Goal: Entertainment & Leisure: Browse casually

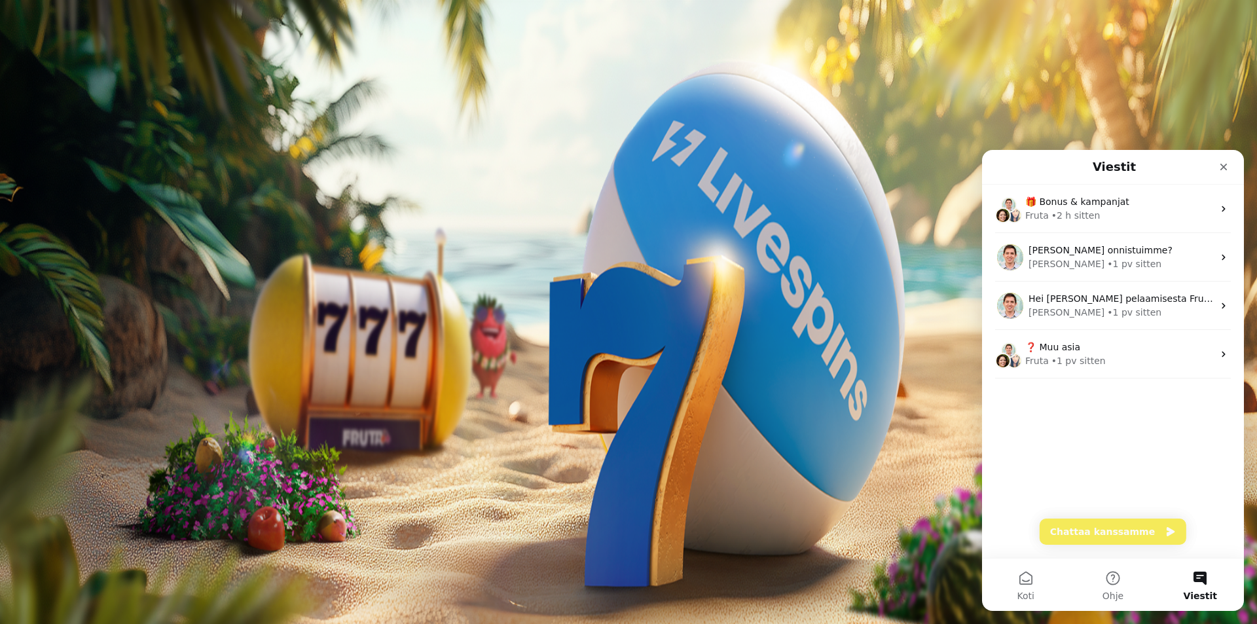
click at [67, 216] on span "Palkkiot" at bounding box center [52, 211] width 31 height 10
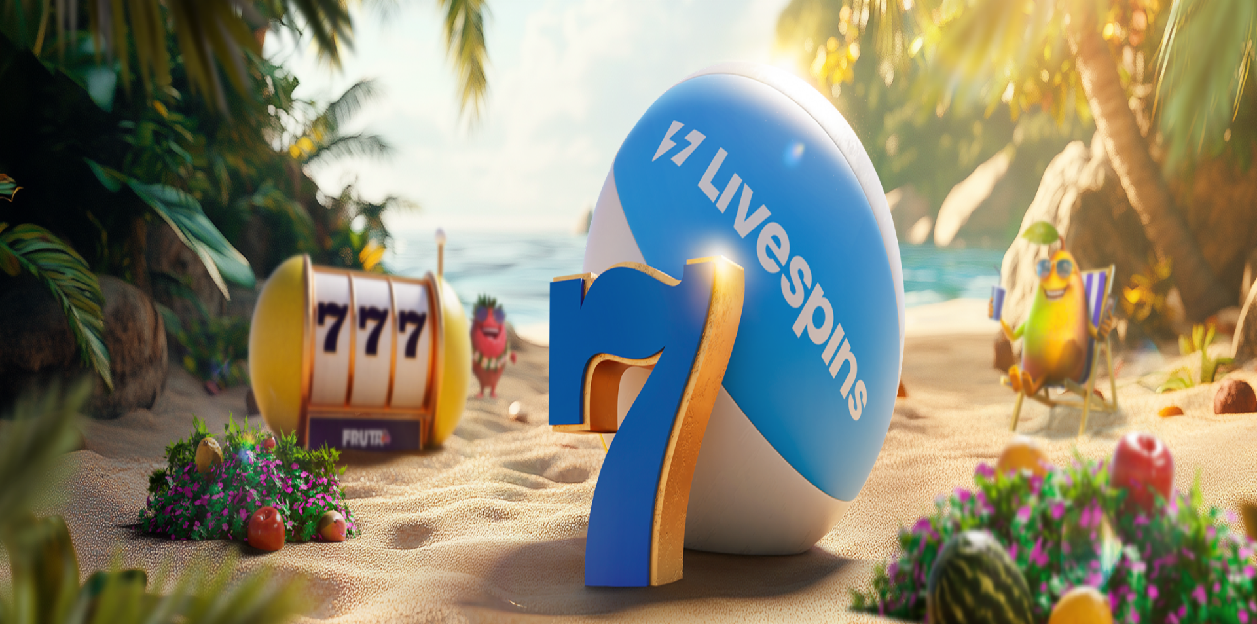
click at [67, 229] on span "Tarjoukset" at bounding box center [53, 223] width 44 height 11
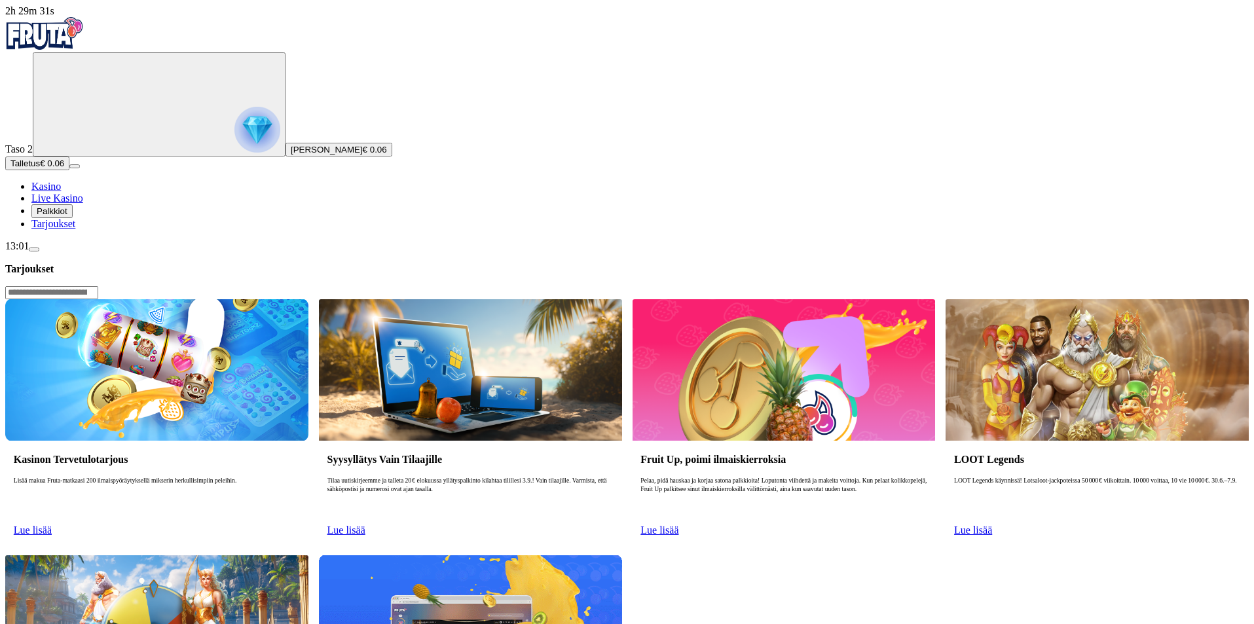
click at [67, 216] on span "Palkkiot" at bounding box center [52, 211] width 31 height 10
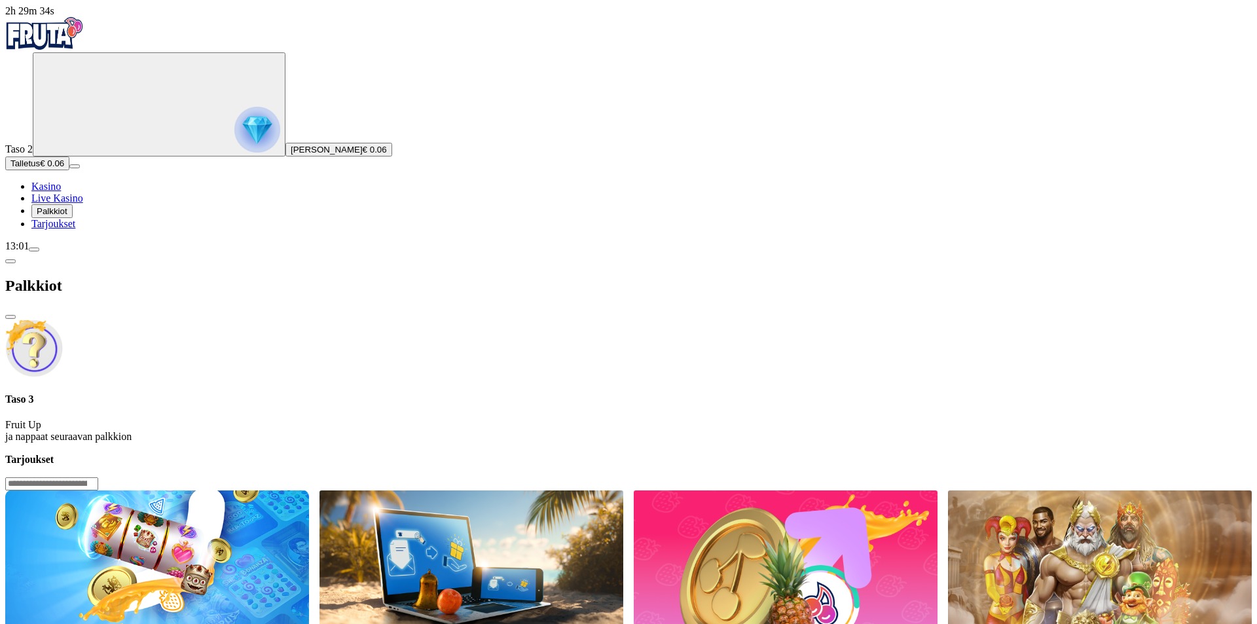
click at [61, 192] on span "Kasino" at bounding box center [45, 186] width 29 height 11
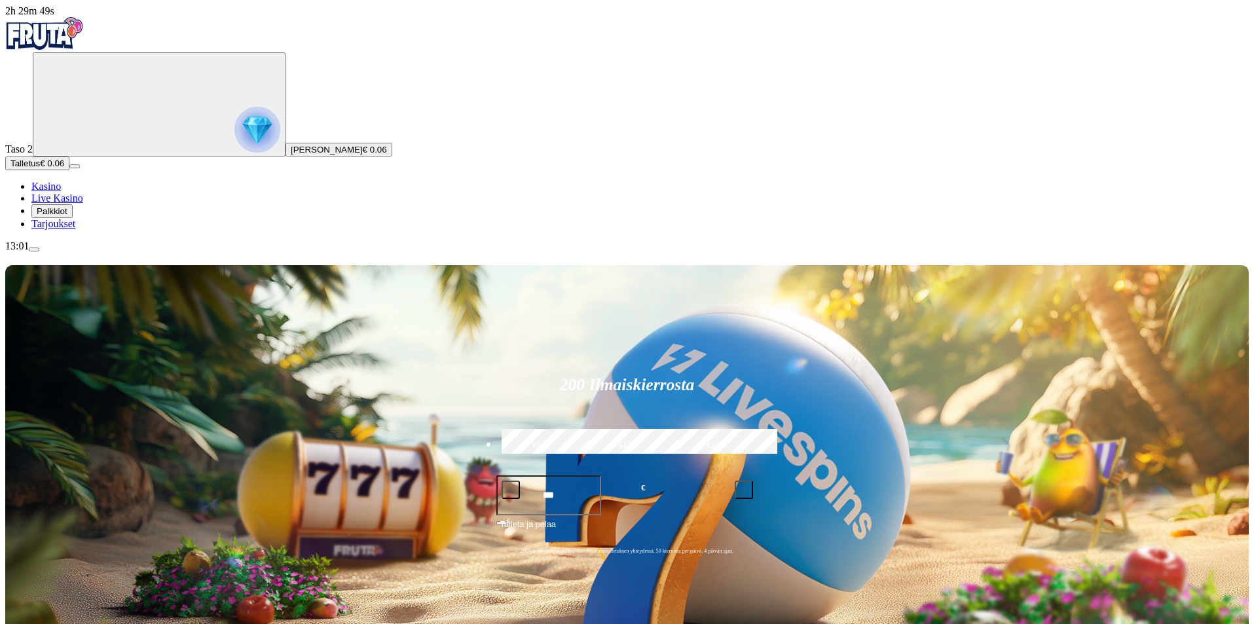
click at [34, 249] on span "menu icon" at bounding box center [34, 249] width 0 height 0
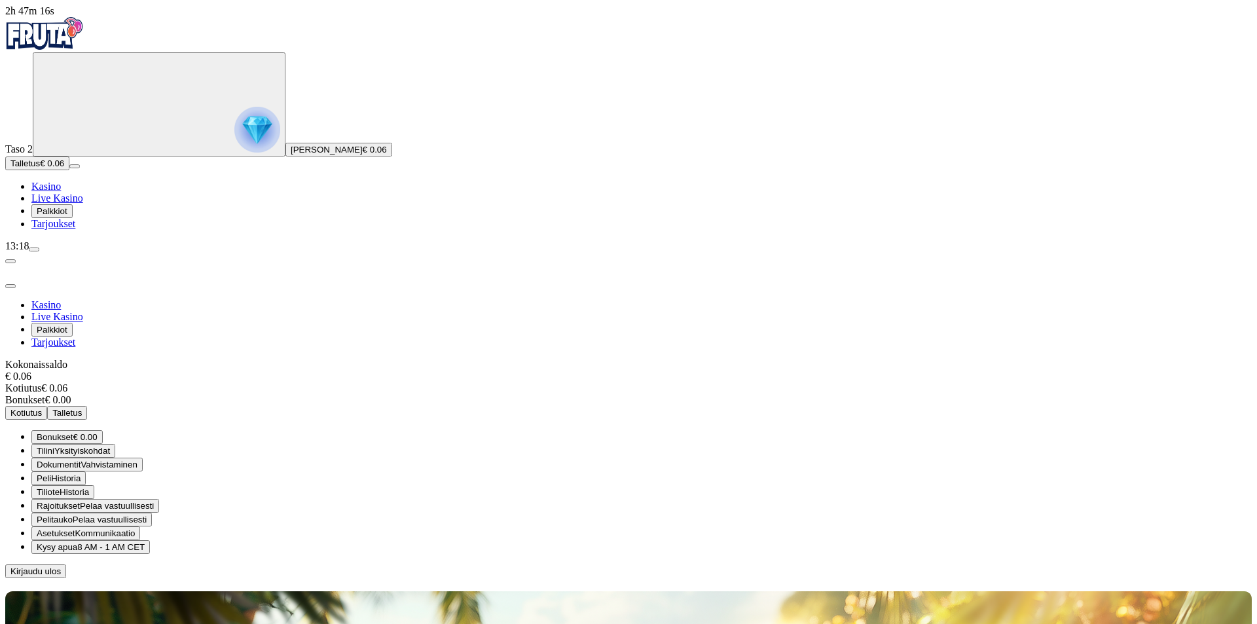
click at [67, 216] on span "Palkkiot" at bounding box center [52, 211] width 31 height 10
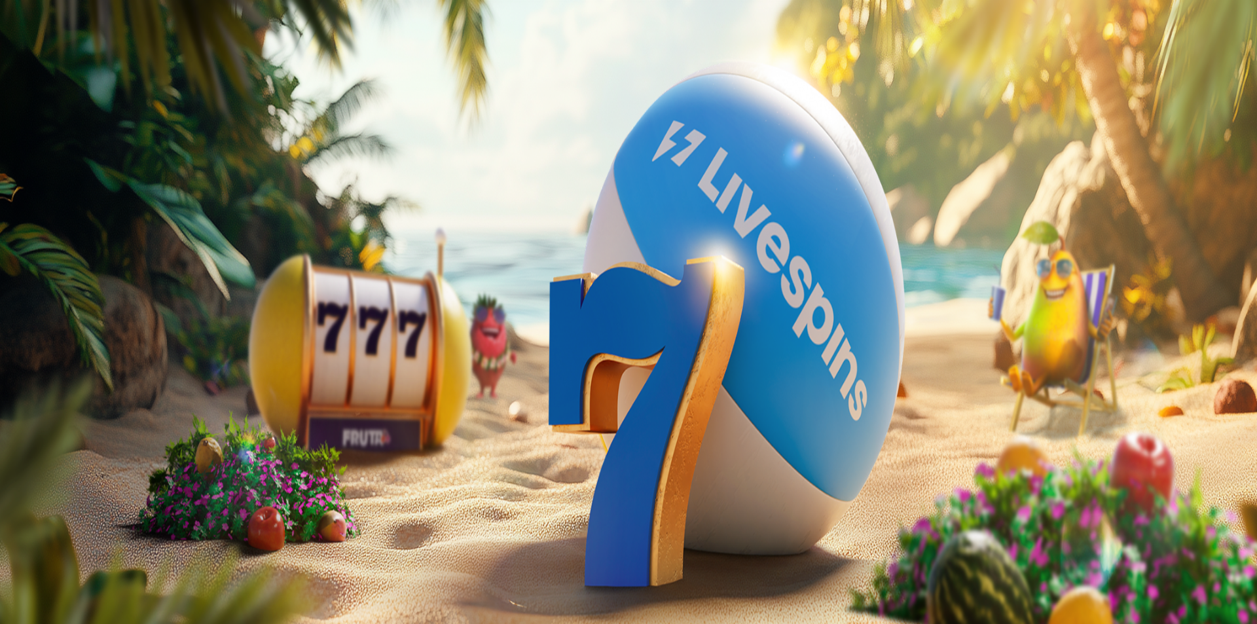
drag, startPoint x: 120, startPoint y: 600, endPoint x: 195, endPoint y: 584, distance: 76.4
click at [34, 249] on span "menu icon" at bounding box center [34, 249] width 0 height 0
click at [61, 566] on span "Kirjaudu ulos" at bounding box center [35, 571] width 50 height 10
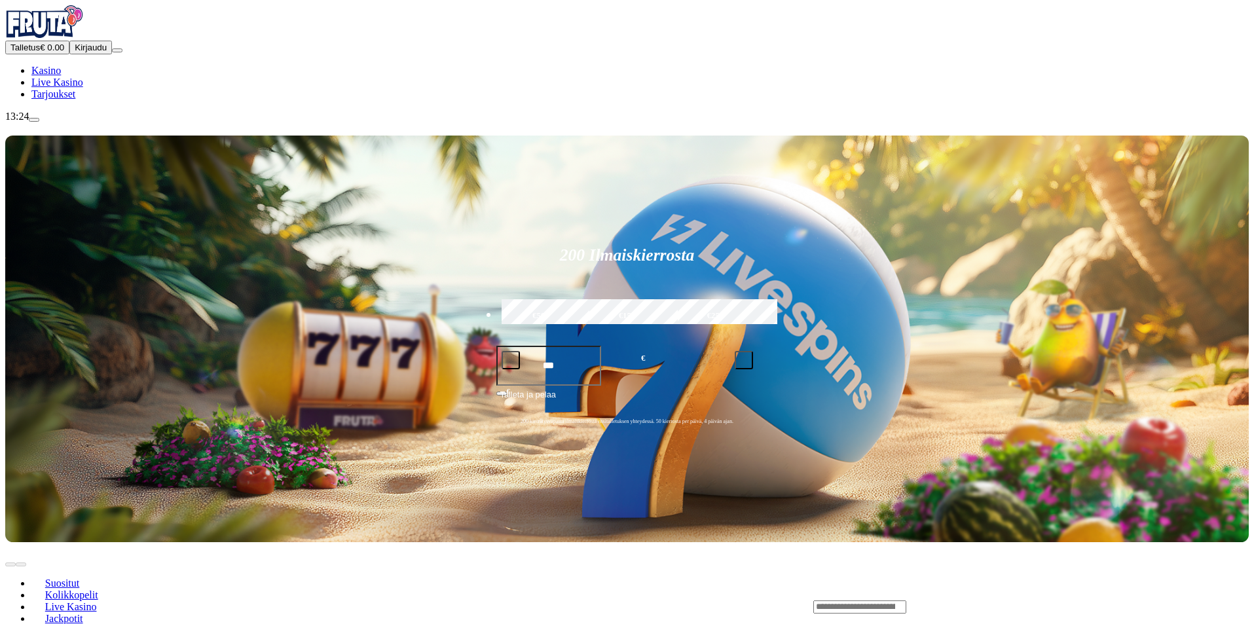
click at [92, 52] on span "Kirjaudu" at bounding box center [91, 48] width 32 height 10
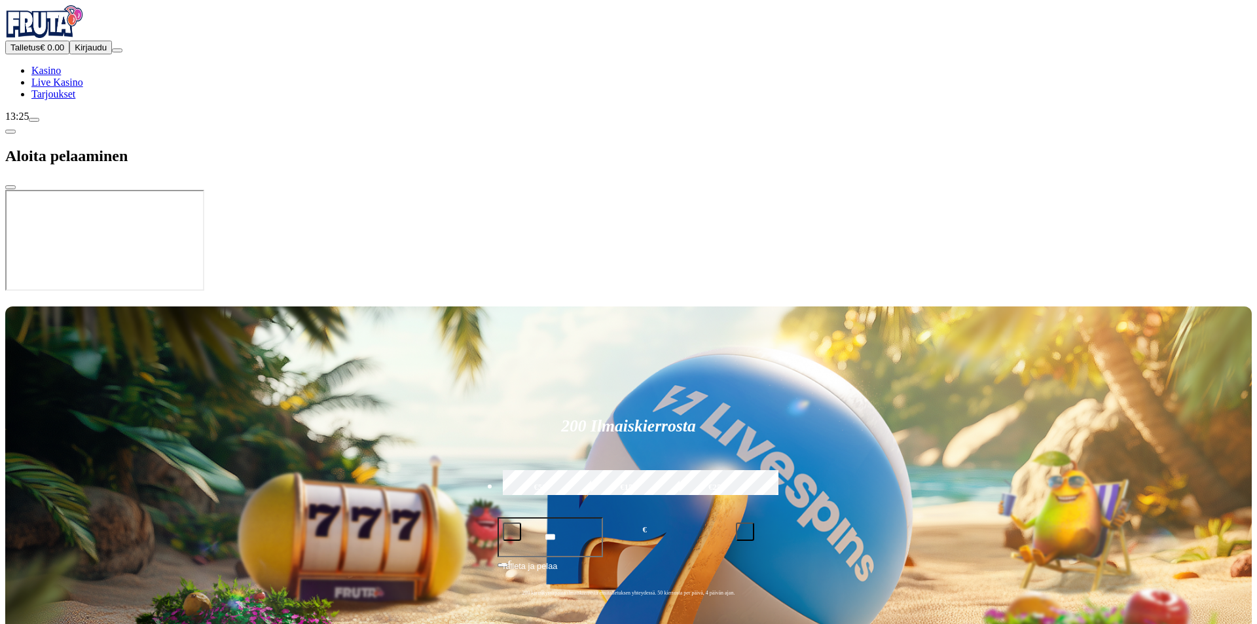
click at [62, 100] on span "Tarjoukset" at bounding box center [53, 93] width 44 height 11
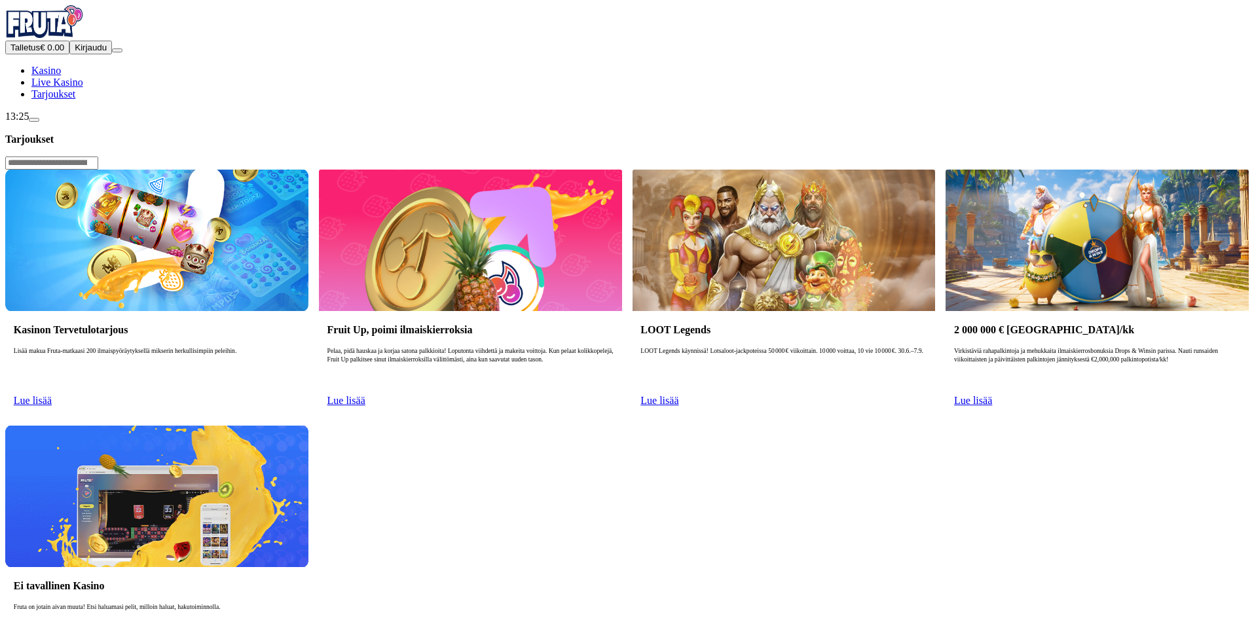
click at [97, 54] on button "Kirjaudu" at bounding box center [90, 48] width 43 height 14
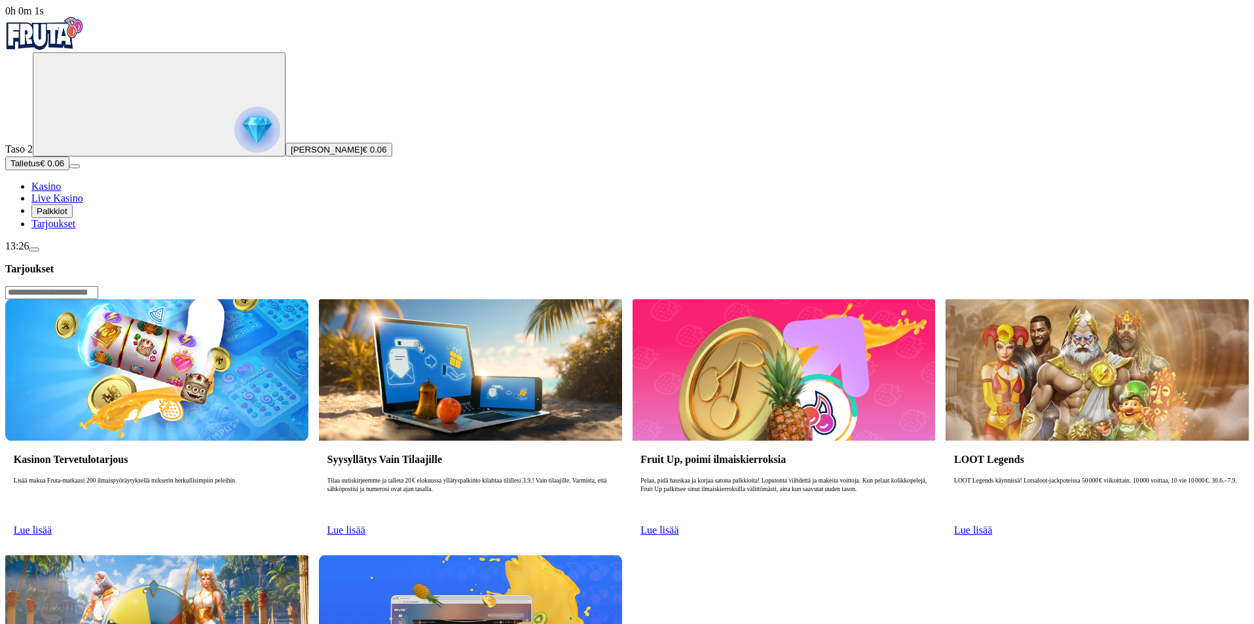
click at [60, 216] on span "Palkkiot" at bounding box center [52, 211] width 31 height 10
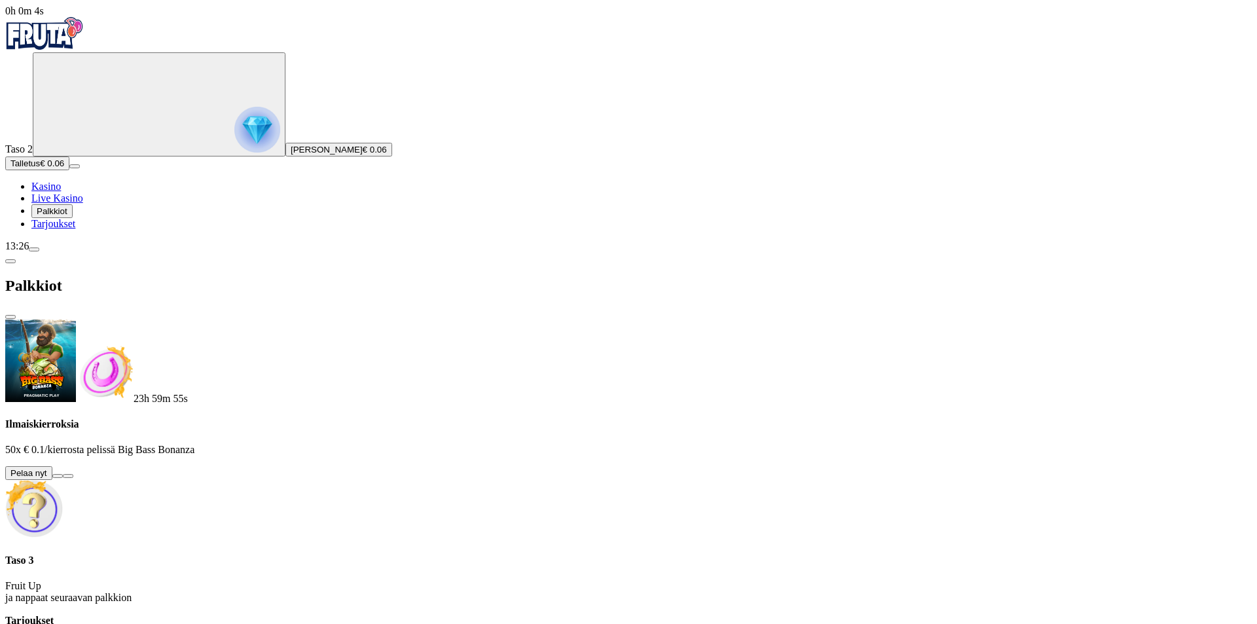
click at [63, 474] on button at bounding box center [57, 476] width 10 height 4
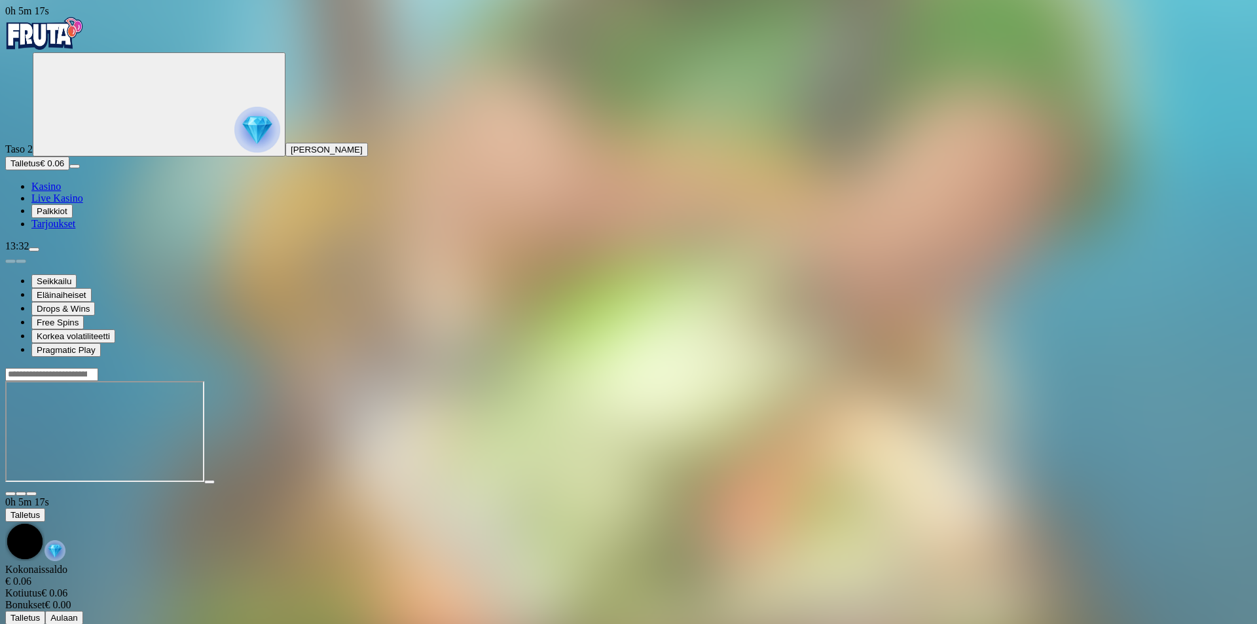
click at [67, 216] on span "Palkkiot" at bounding box center [52, 211] width 31 height 10
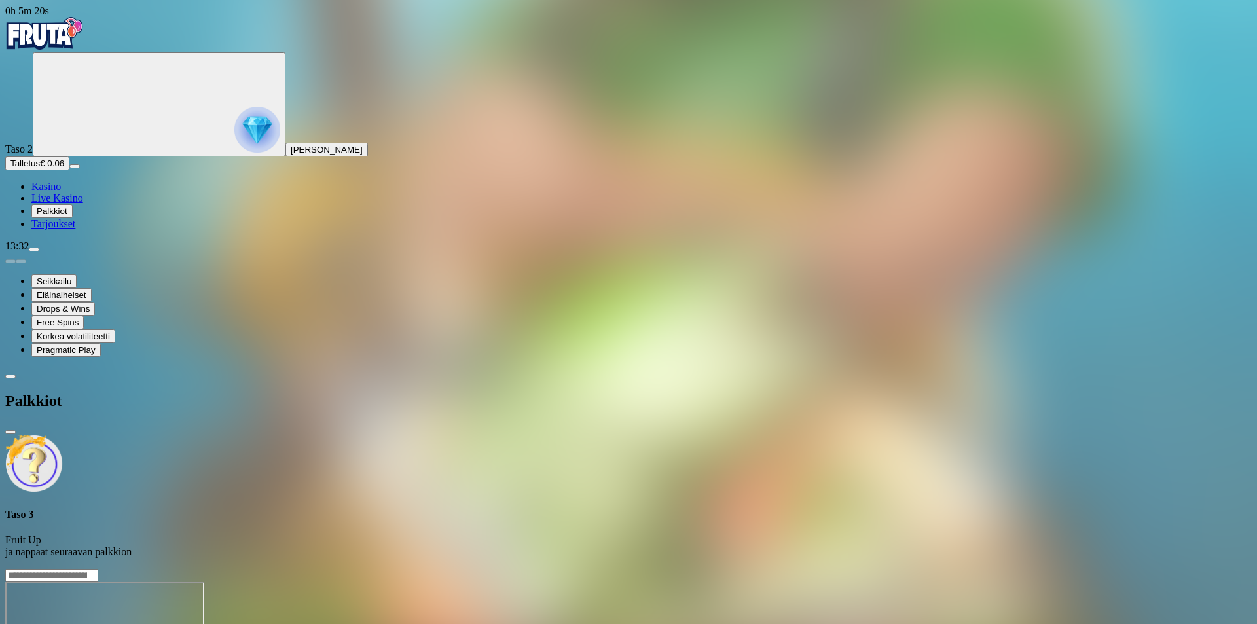
click at [234, 129] on img "Primary" at bounding box center [257, 130] width 46 height 46
click at [1099, 568] on div at bounding box center [628, 568] width 1247 height 0
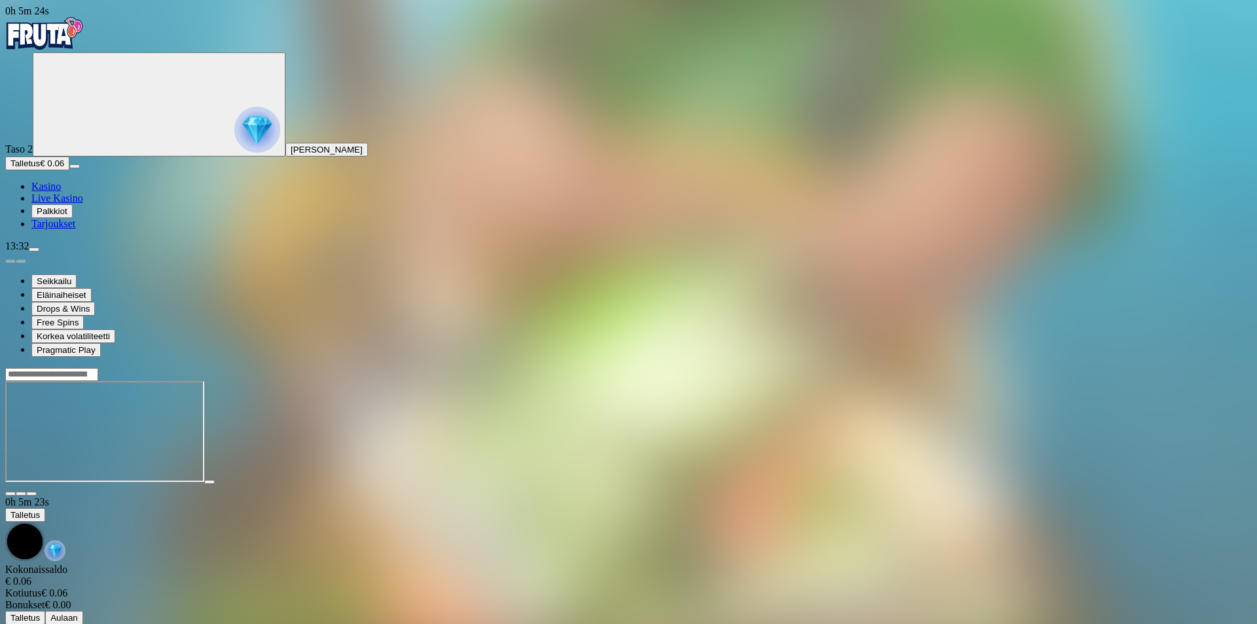
click at [75, 40] on img "Primary" at bounding box center [44, 33] width 79 height 33
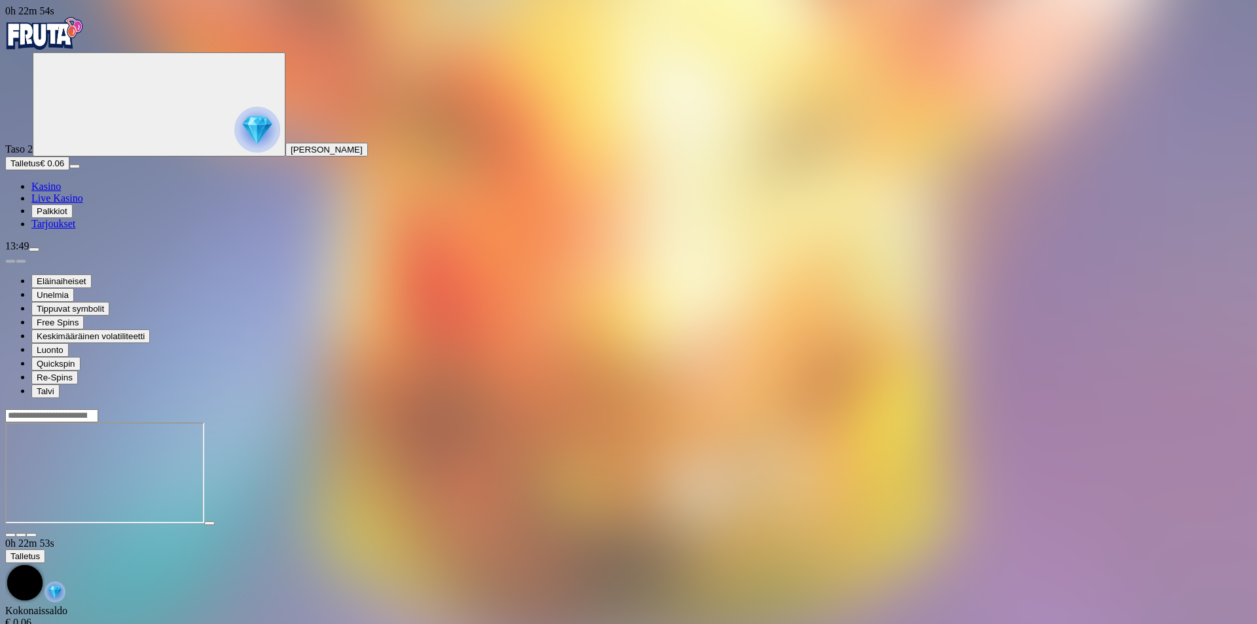
click at [908, 526] on div at bounding box center [628, 473] width 1247 height 103
click at [1194, 409] on div at bounding box center [628, 473] width 1247 height 129
click at [1226, 420] on main "0h 24m 42s Talletus Kokonaissaldo € 0.06 Kotiutus € 0.06 Bonukset € 0.00 Tallet…" at bounding box center [628, 537] width 1247 height 257
click at [1191, 453] on div at bounding box center [628, 473] width 1247 height 129
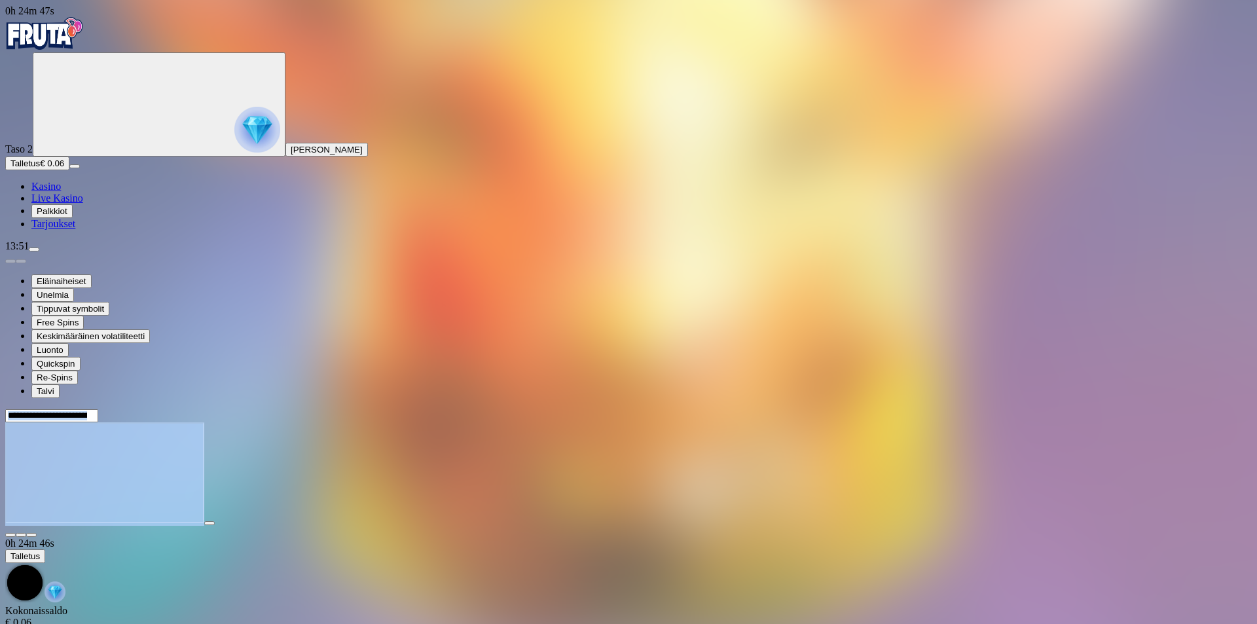
click at [1191, 453] on div at bounding box center [628, 473] width 1247 height 129
click at [688, 409] on header at bounding box center [628, 416] width 1247 height 14
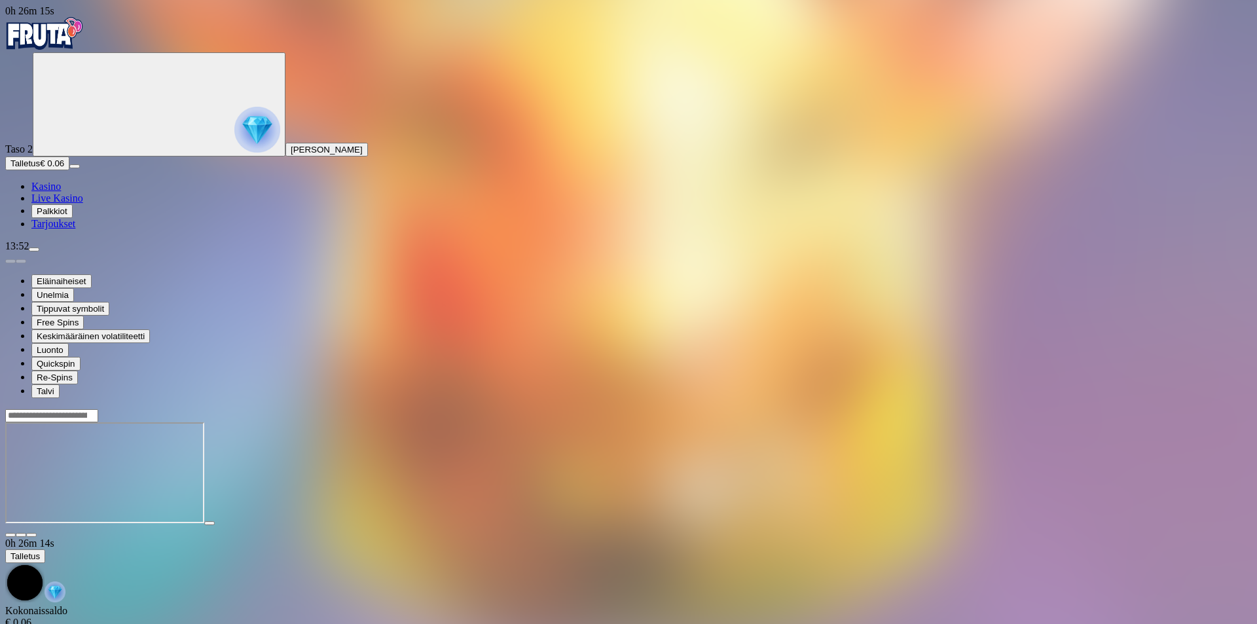
click at [234, 134] on img "Primary" at bounding box center [257, 130] width 46 height 46
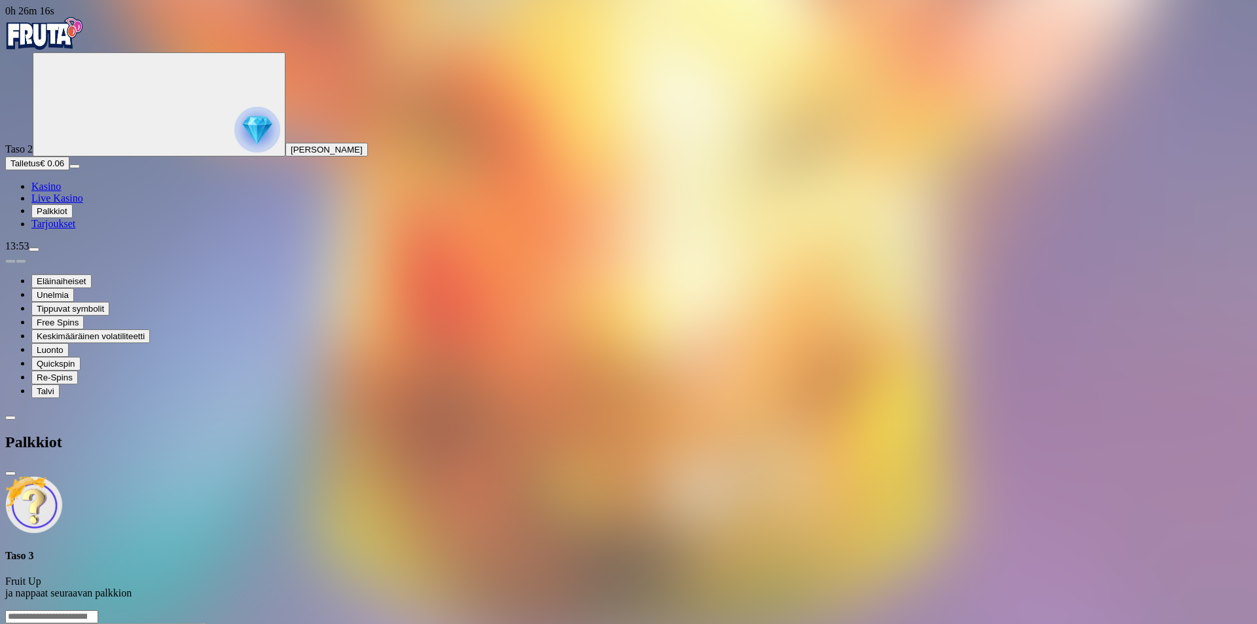
click at [572, 610] on div at bounding box center [628, 610] width 1247 height 0
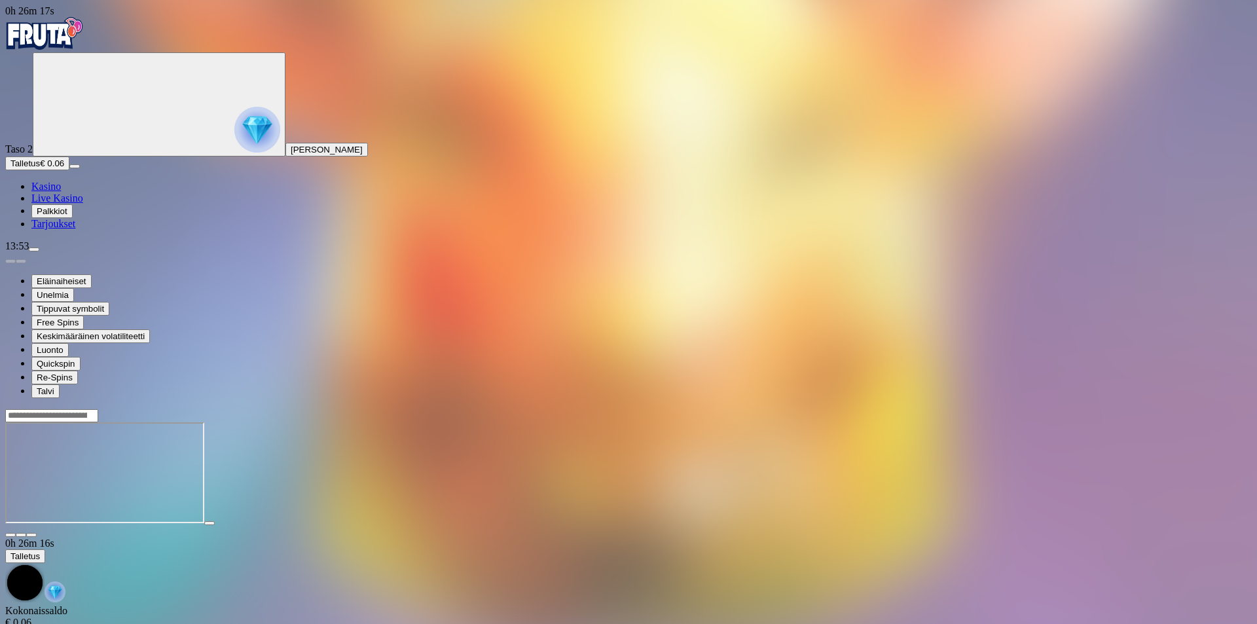
click at [53, 192] on link "Kasino" at bounding box center [45, 186] width 29 height 11
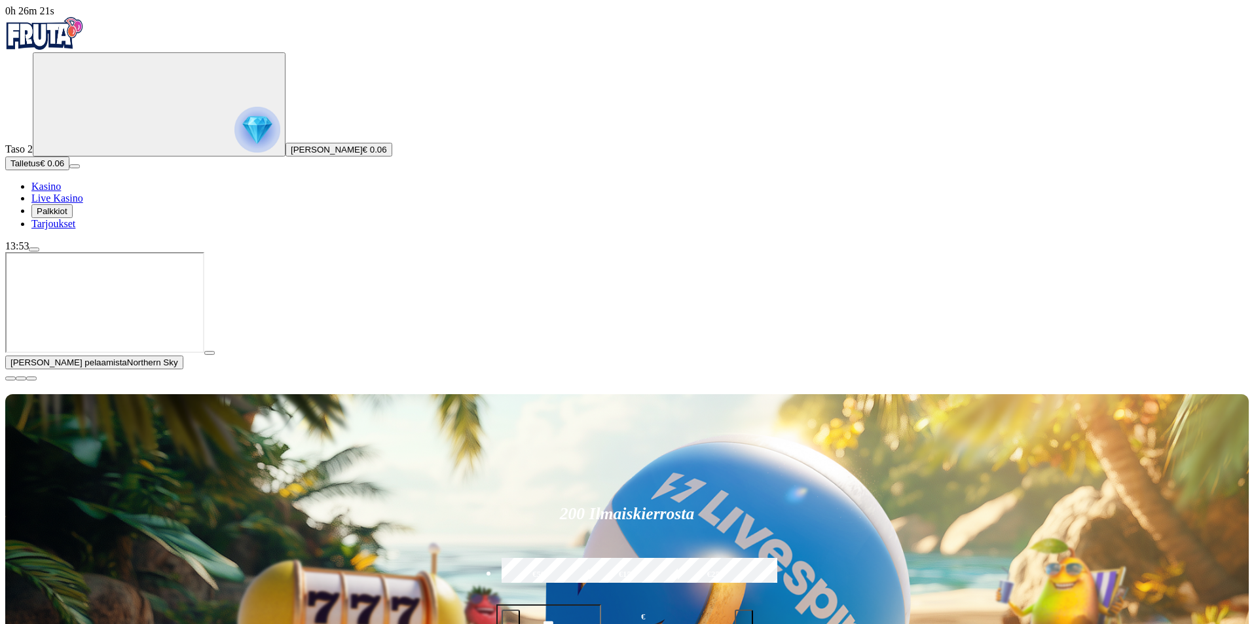
scroll to position [65, 0]
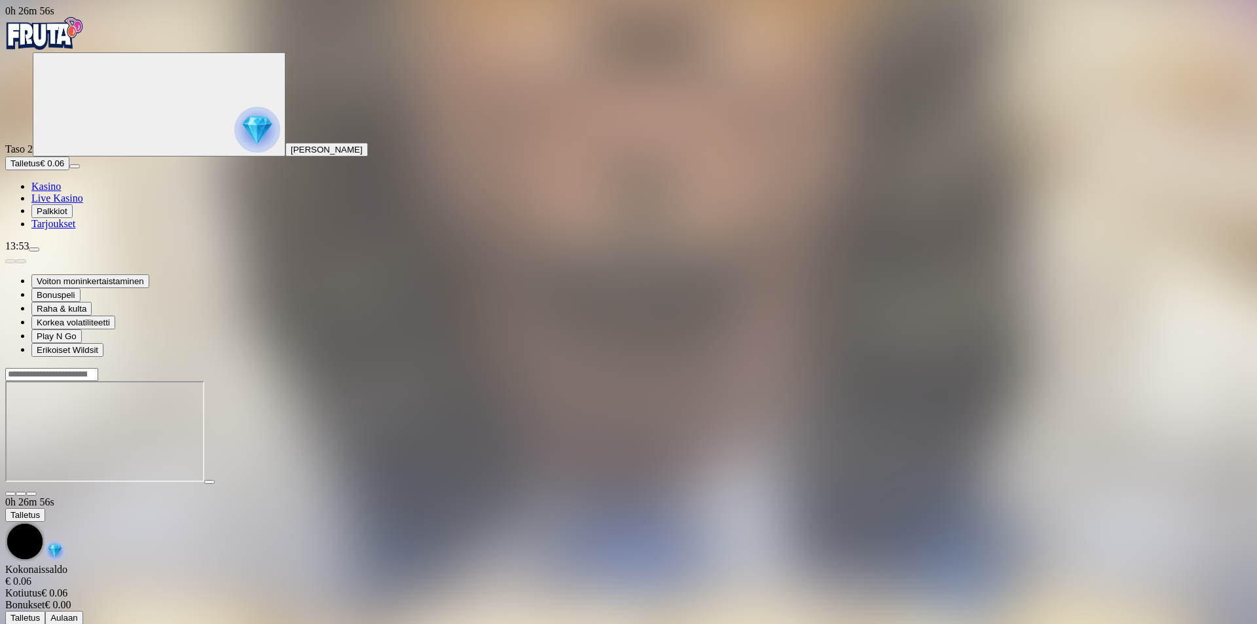
click at [234, 133] on img "Primary" at bounding box center [257, 130] width 46 height 46
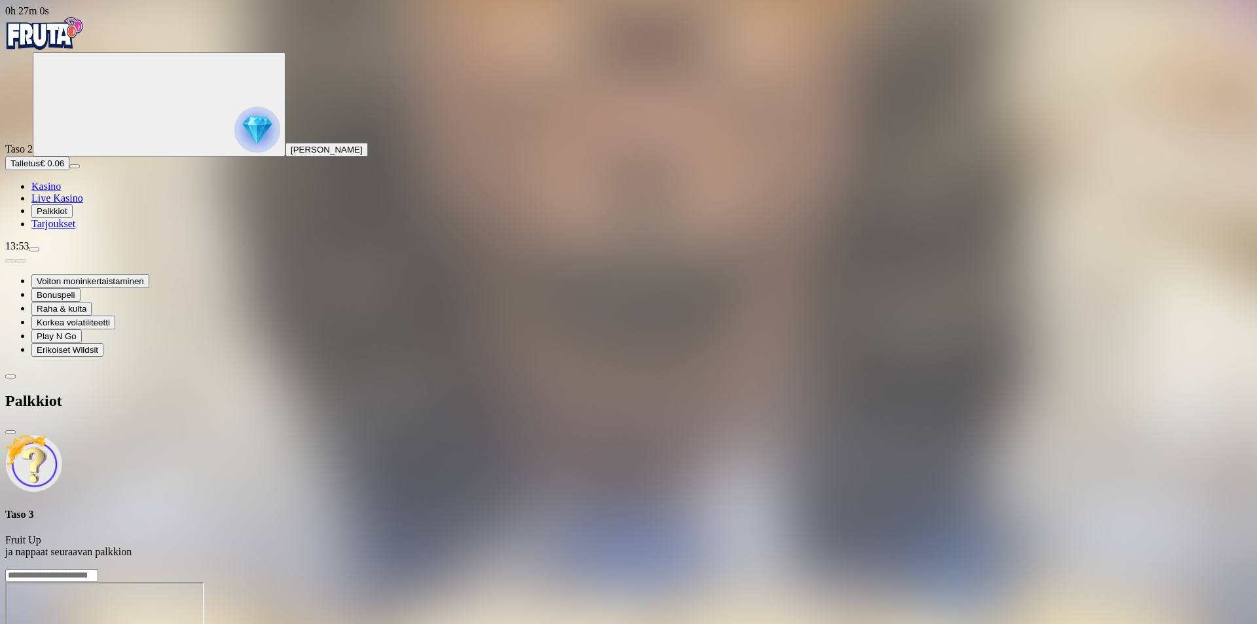
click at [67, 216] on span "Palkkiot" at bounding box center [52, 211] width 31 height 10
